Goal: Check status: Check status

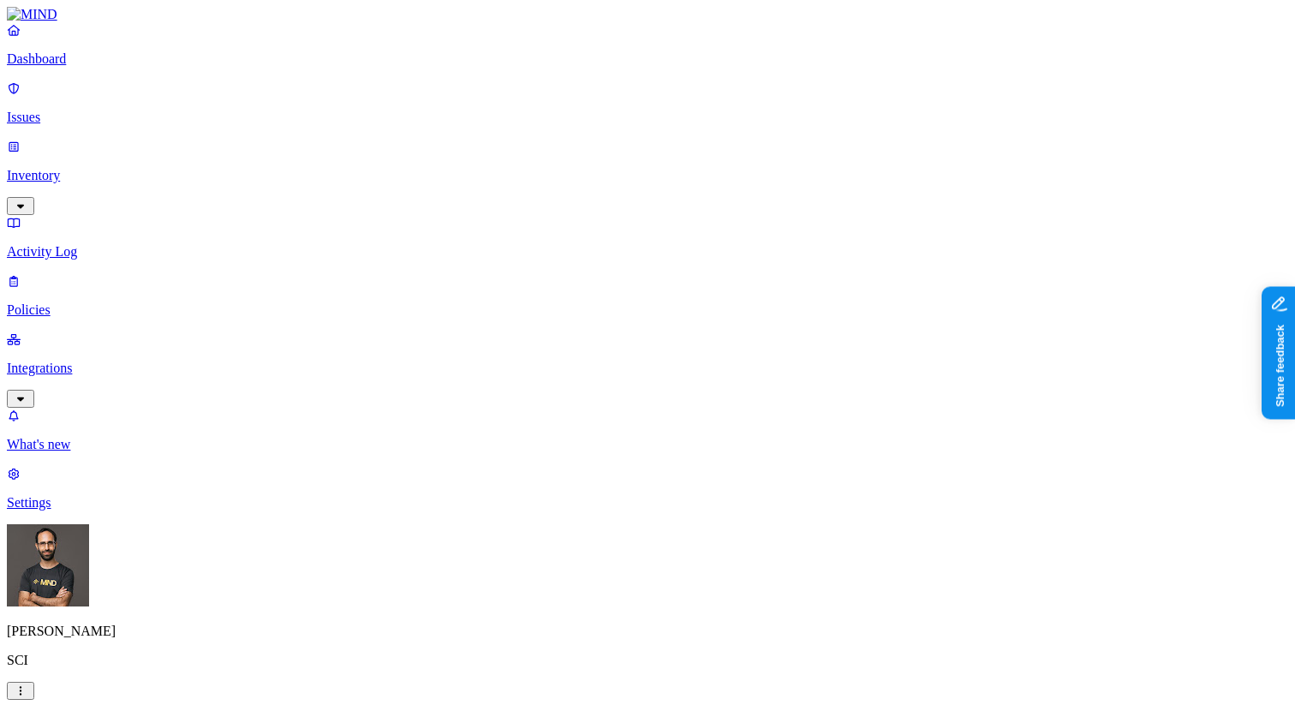
click at [94, 168] on p "Inventory" at bounding box center [648, 175] width 1282 height 15
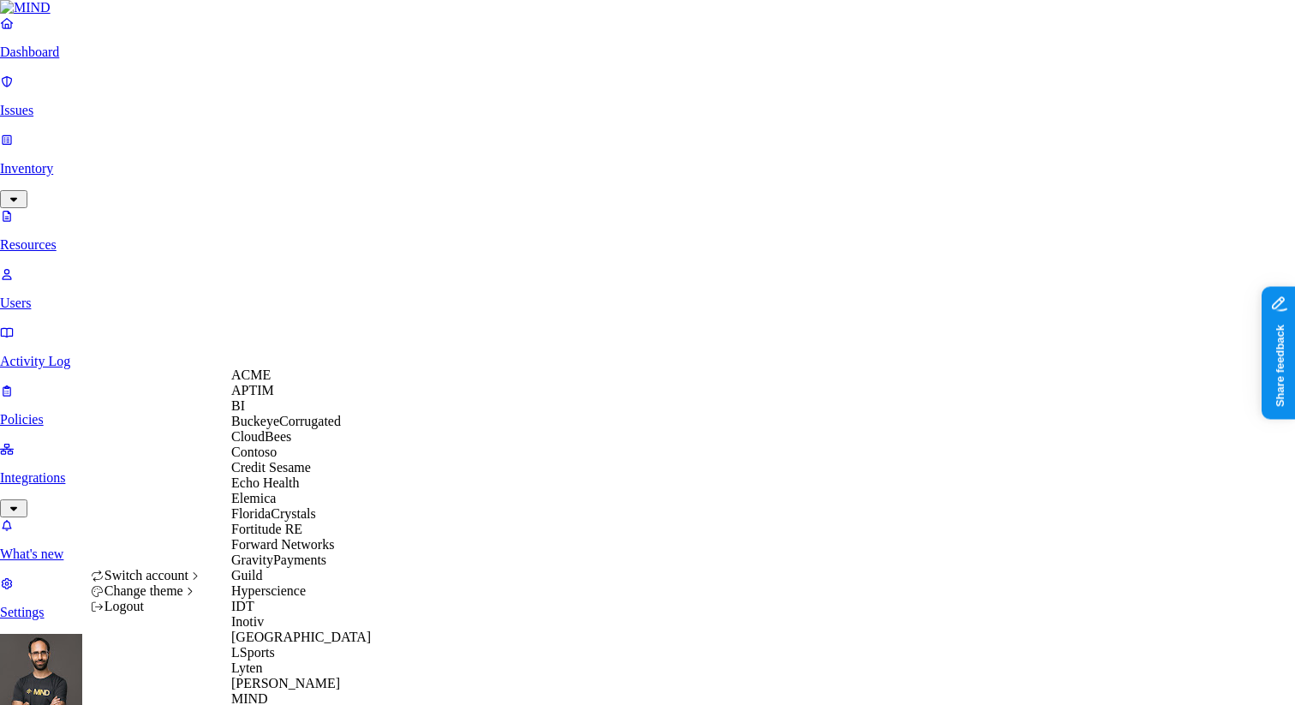
scroll to position [726, 0]
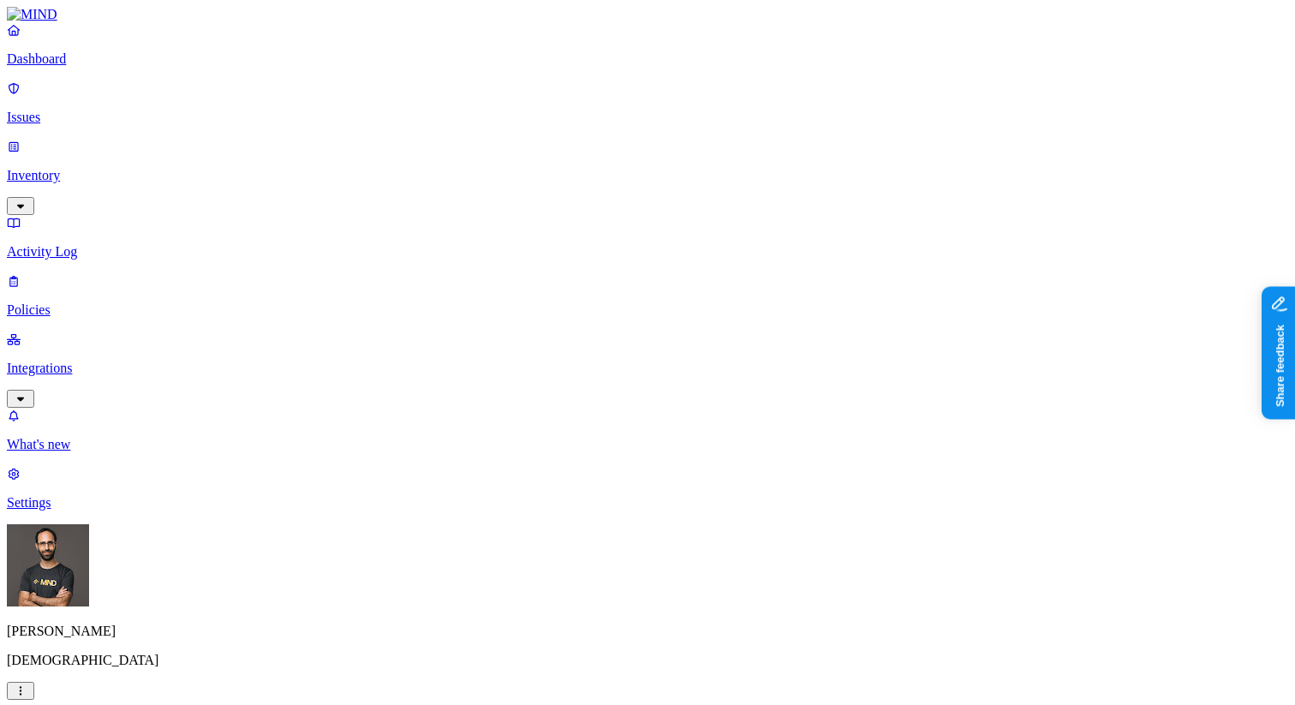
click at [169, 662] on div "Ohad Abarbanel Samsara" at bounding box center [648, 612] width 1282 height 176
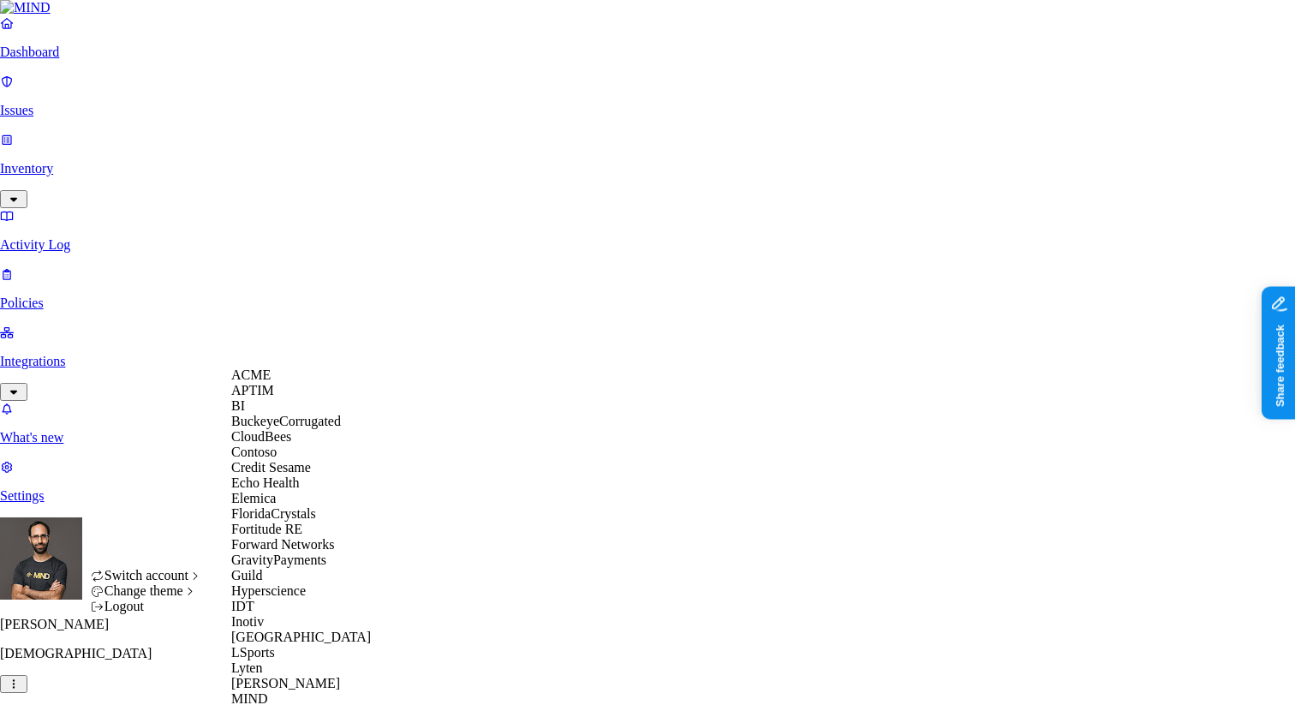
click at [290, 383] on div "ACME" at bounding box center [314, 375] width 166 height 15
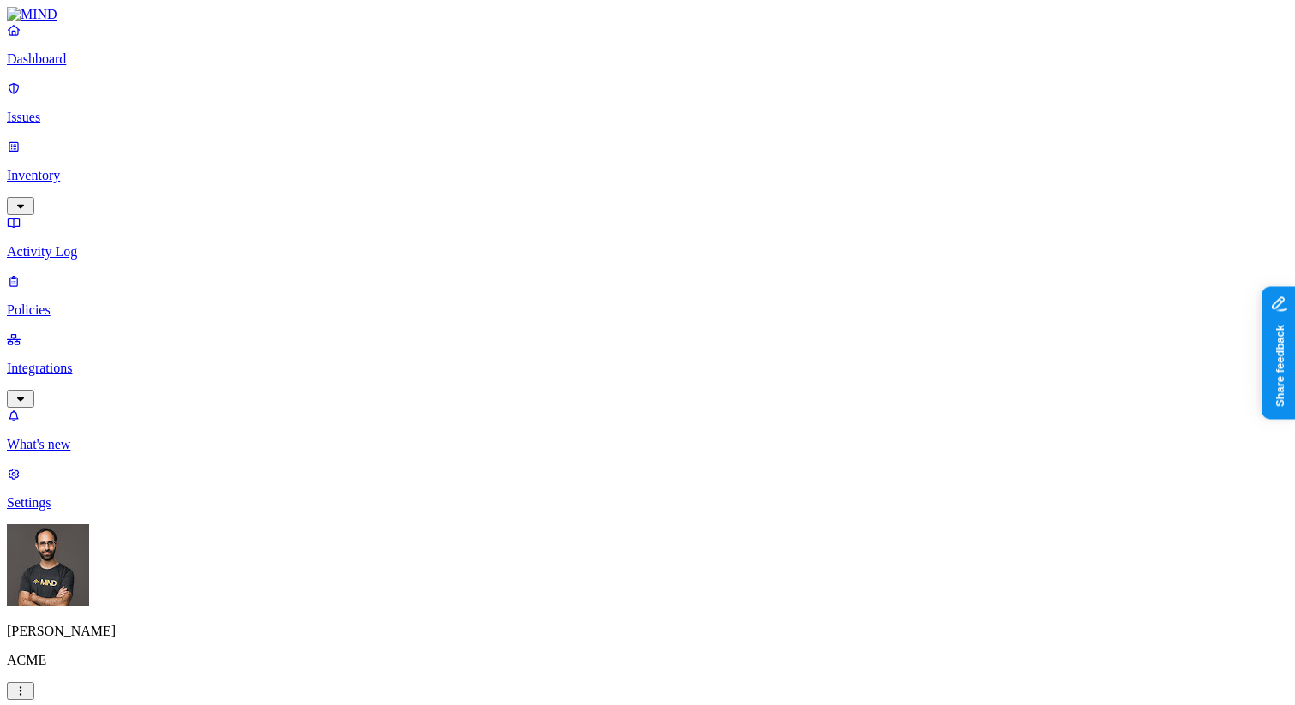
click at [27, 685] on icon "button" at bounding box center [21, 690] width 14 height 11
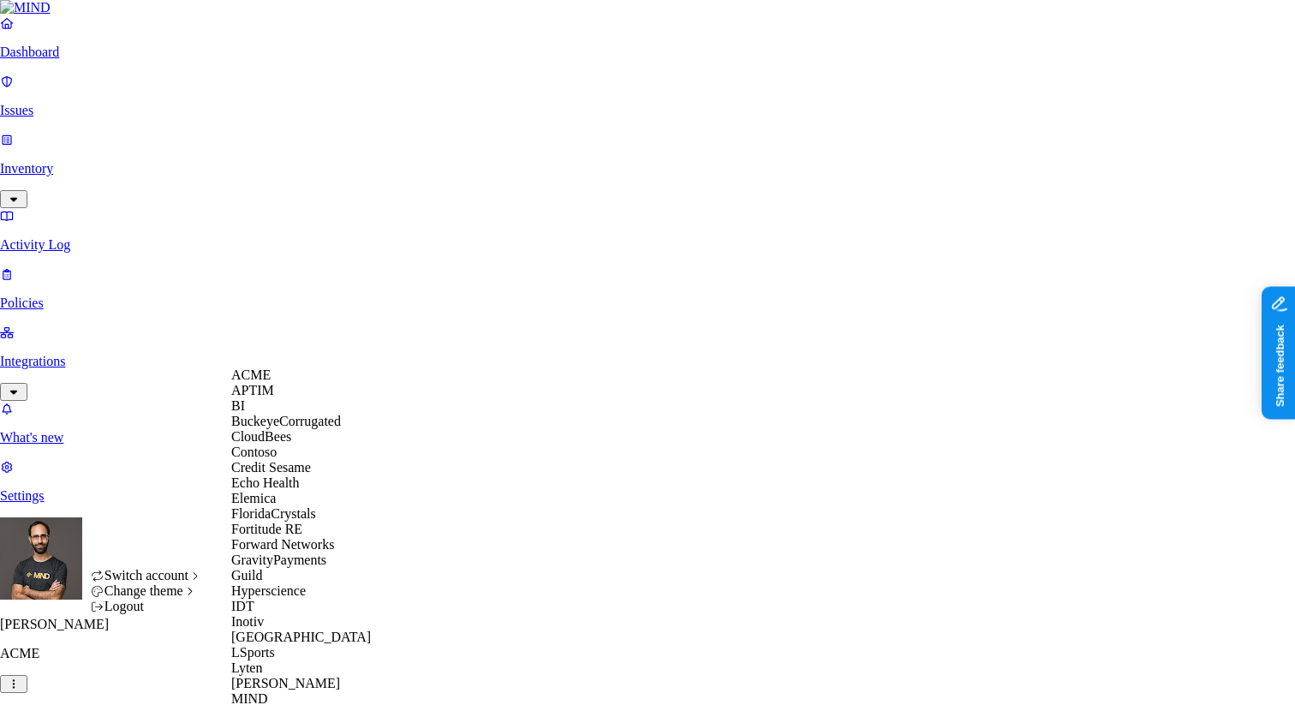
scroll to position [959, 0]
